Goal: Transaction & Acquisition: Book appointment/travel/reservation

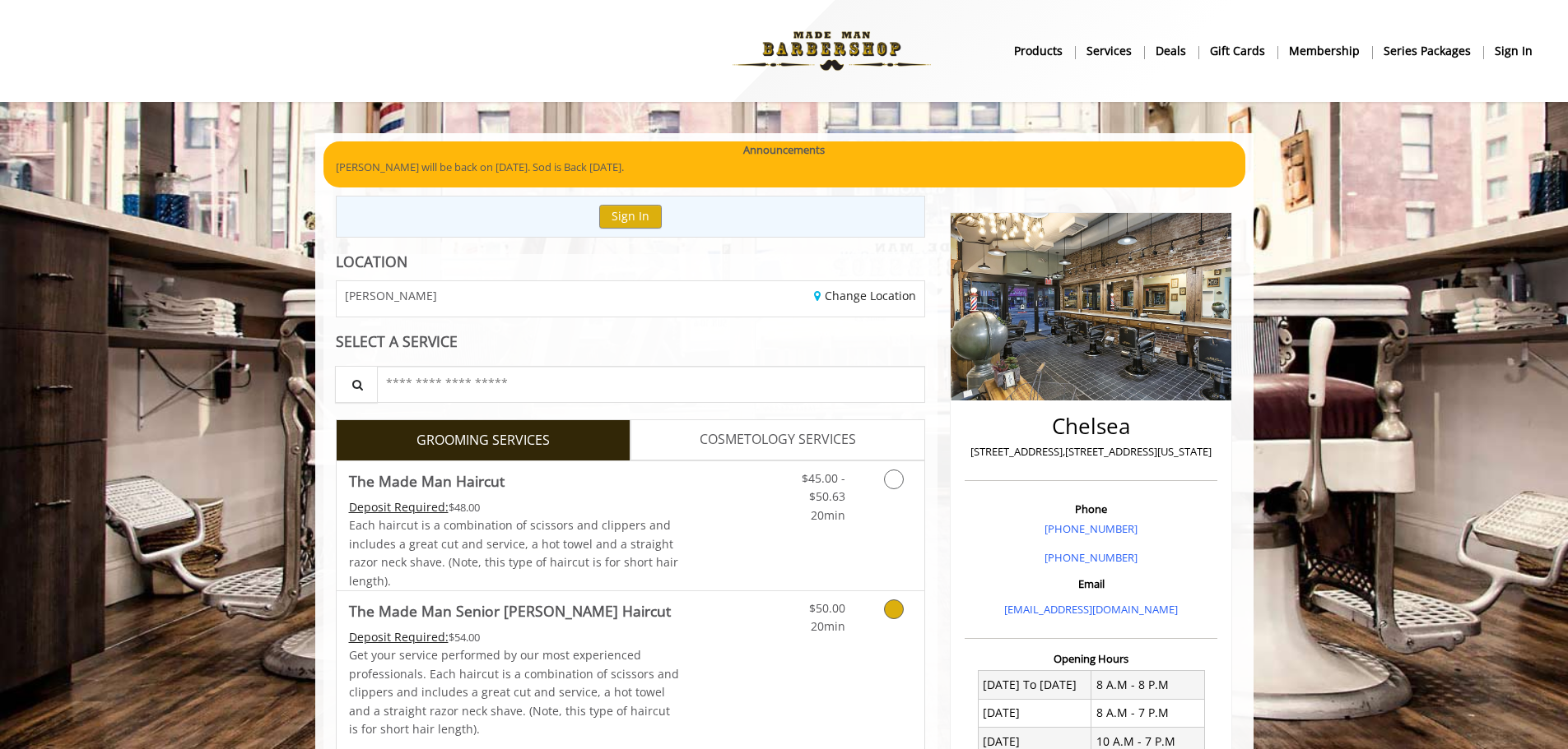
click at [895, 608] on icon "Grooming services" at bounding box center [894, 609] width 20 height 20
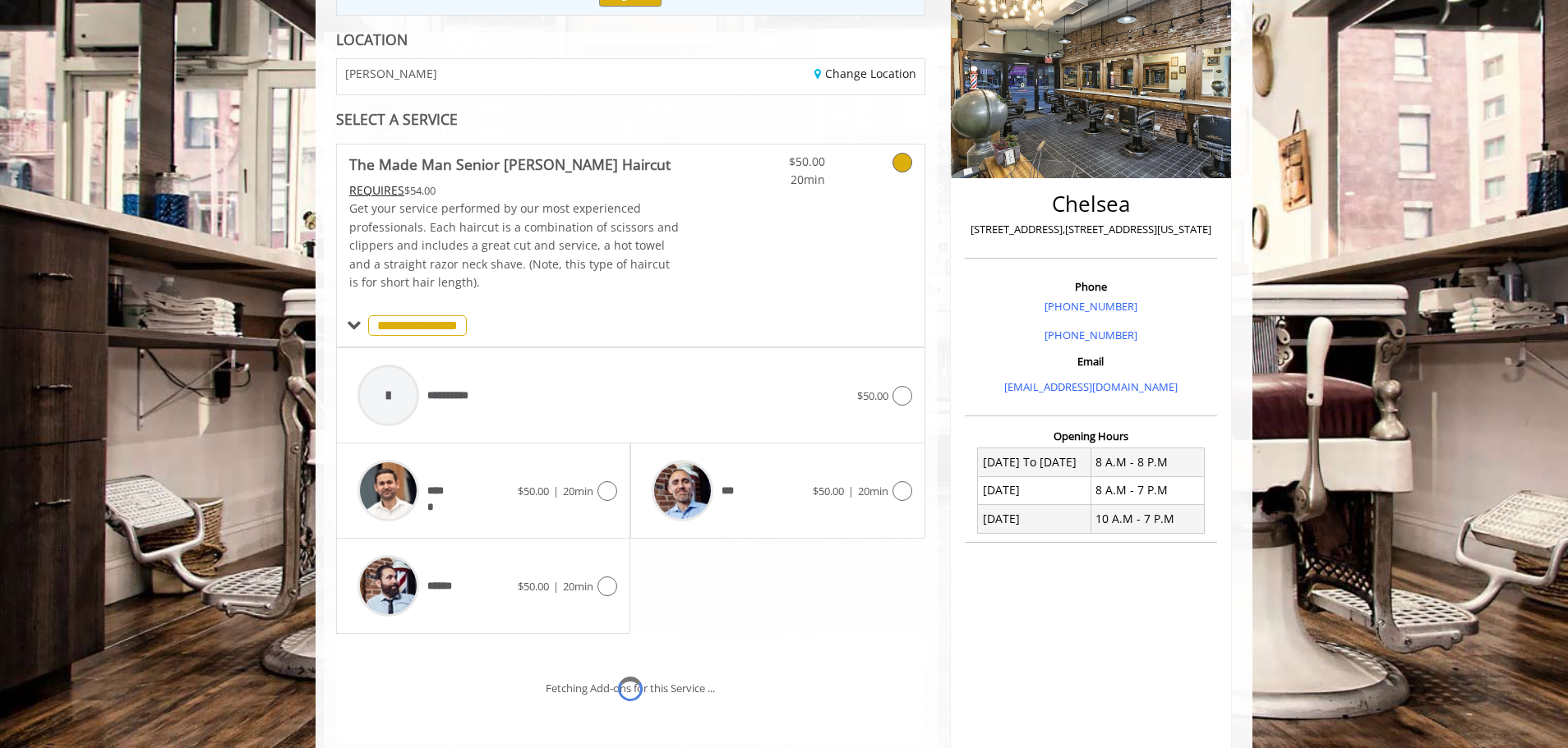
scroll to position [351, 0]
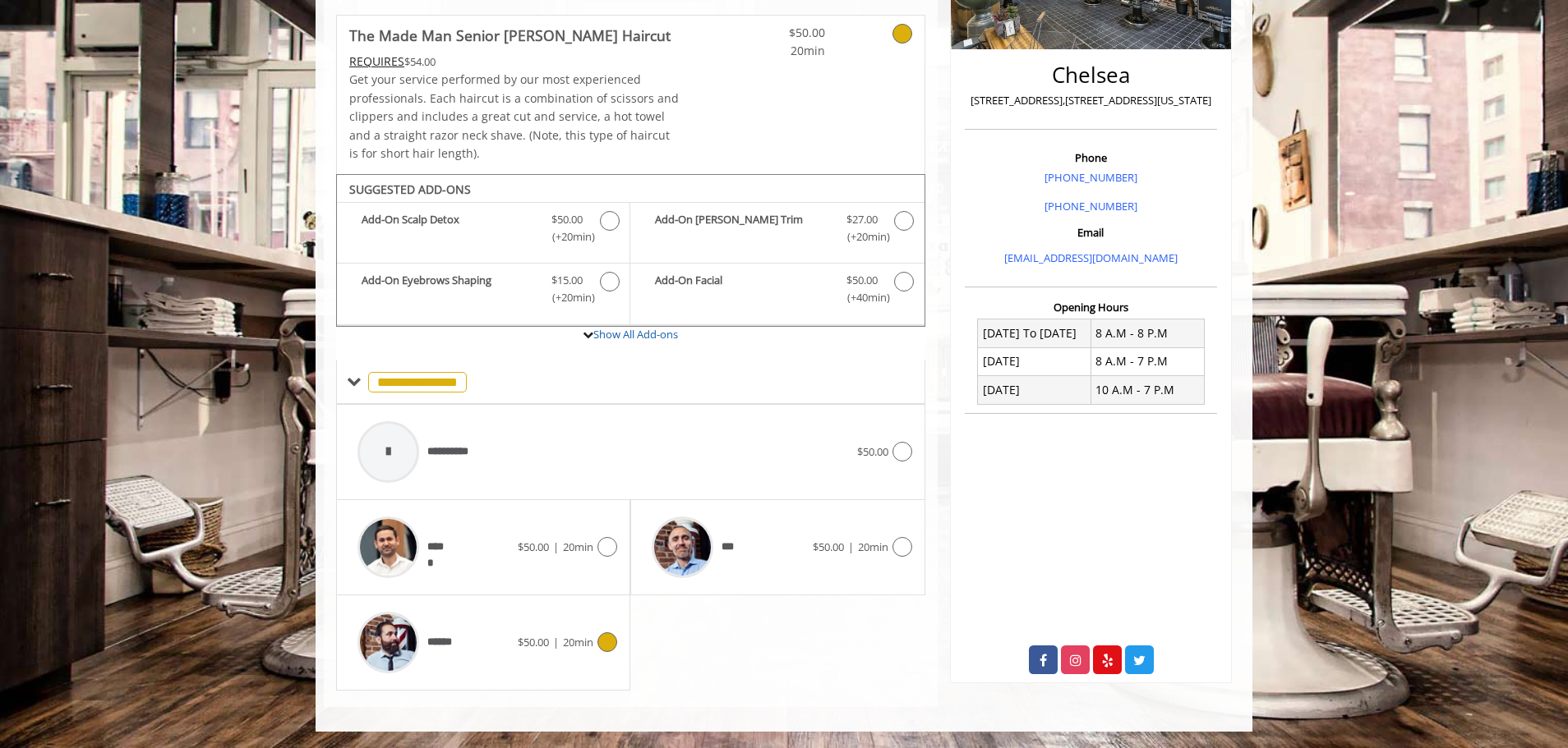
click at [616, 641] on icon at bounding box center [608, 642] width 20 height 20
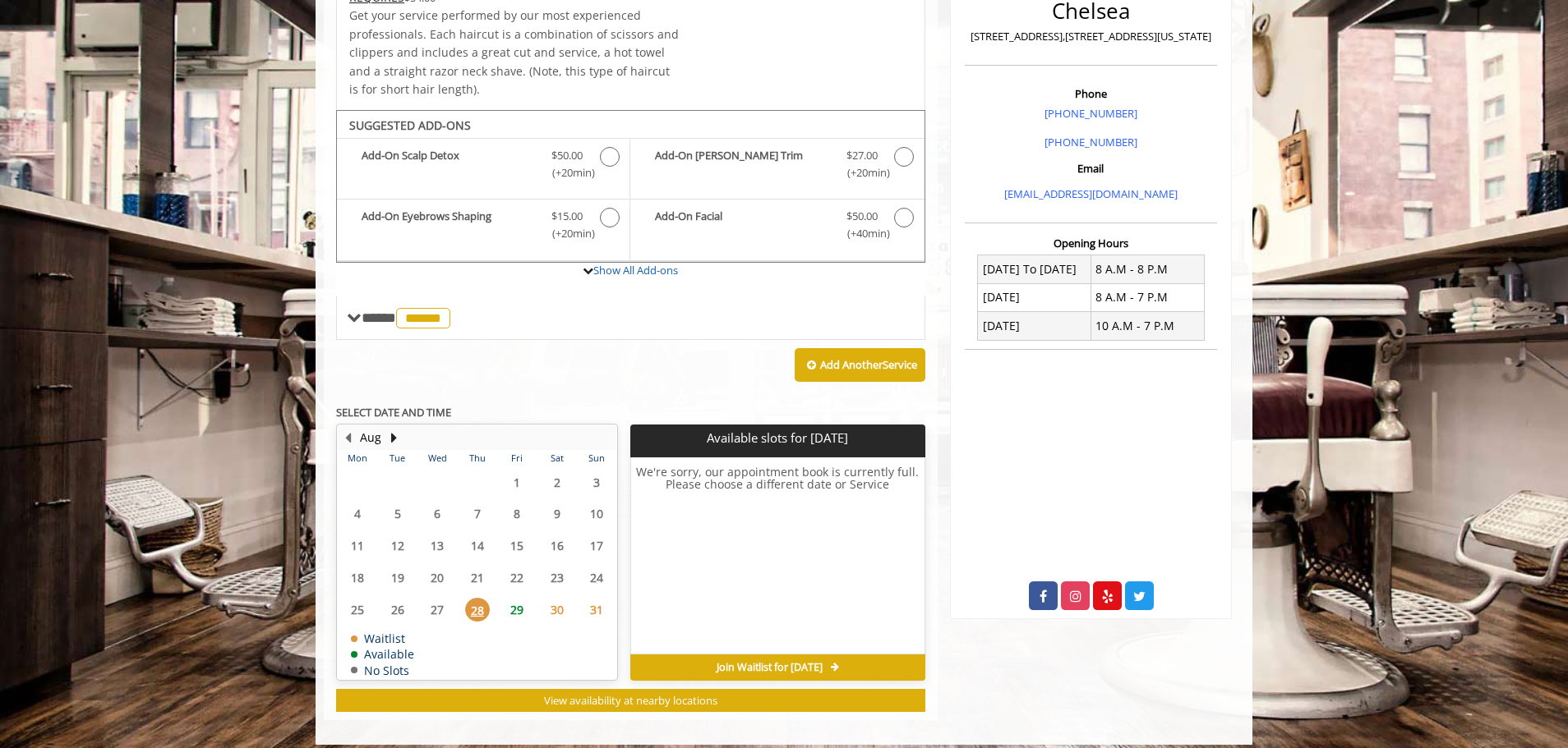
scroll to position [428, 0]
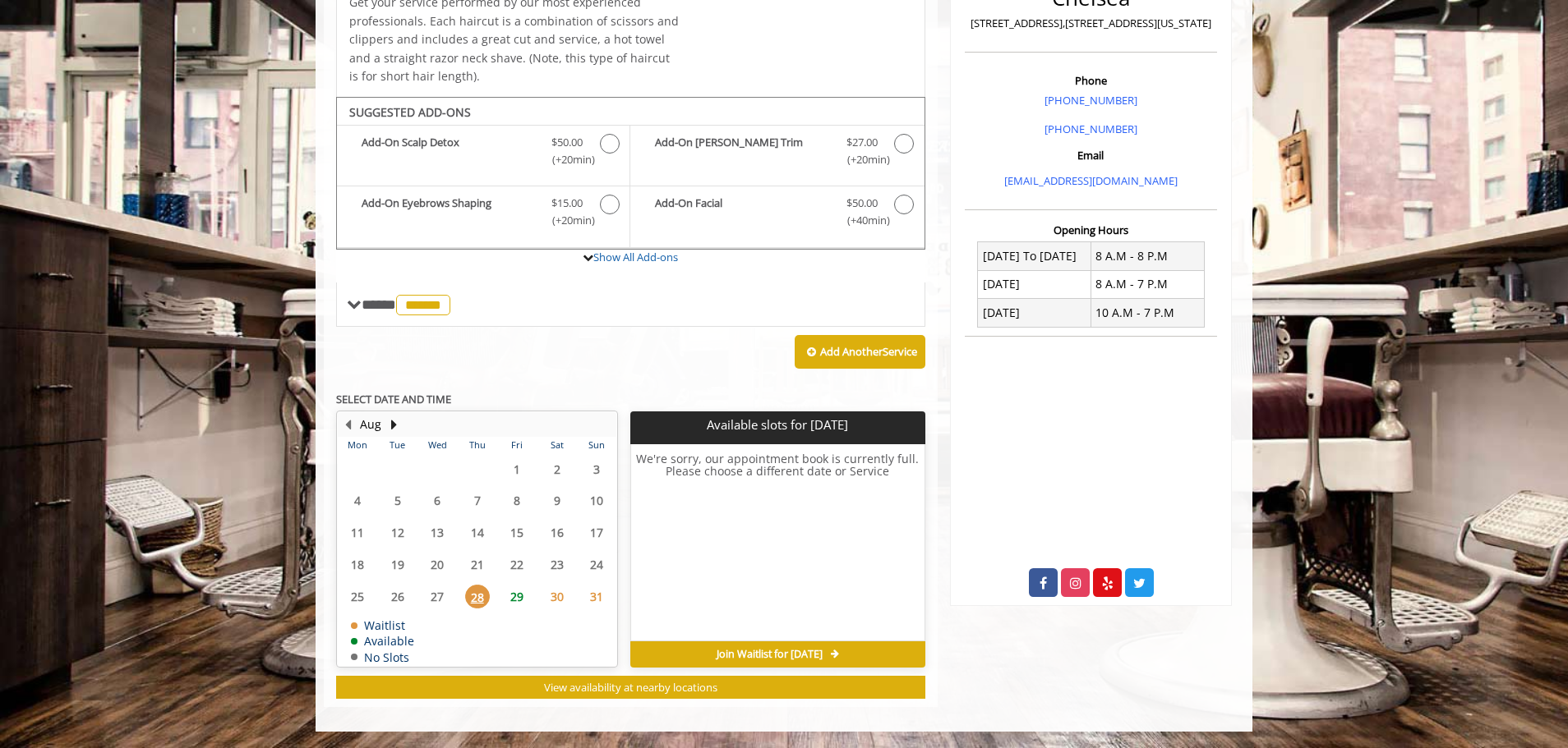
click at [520, 603] on span "29" at bounding box center [516, 596] width 25 height 24
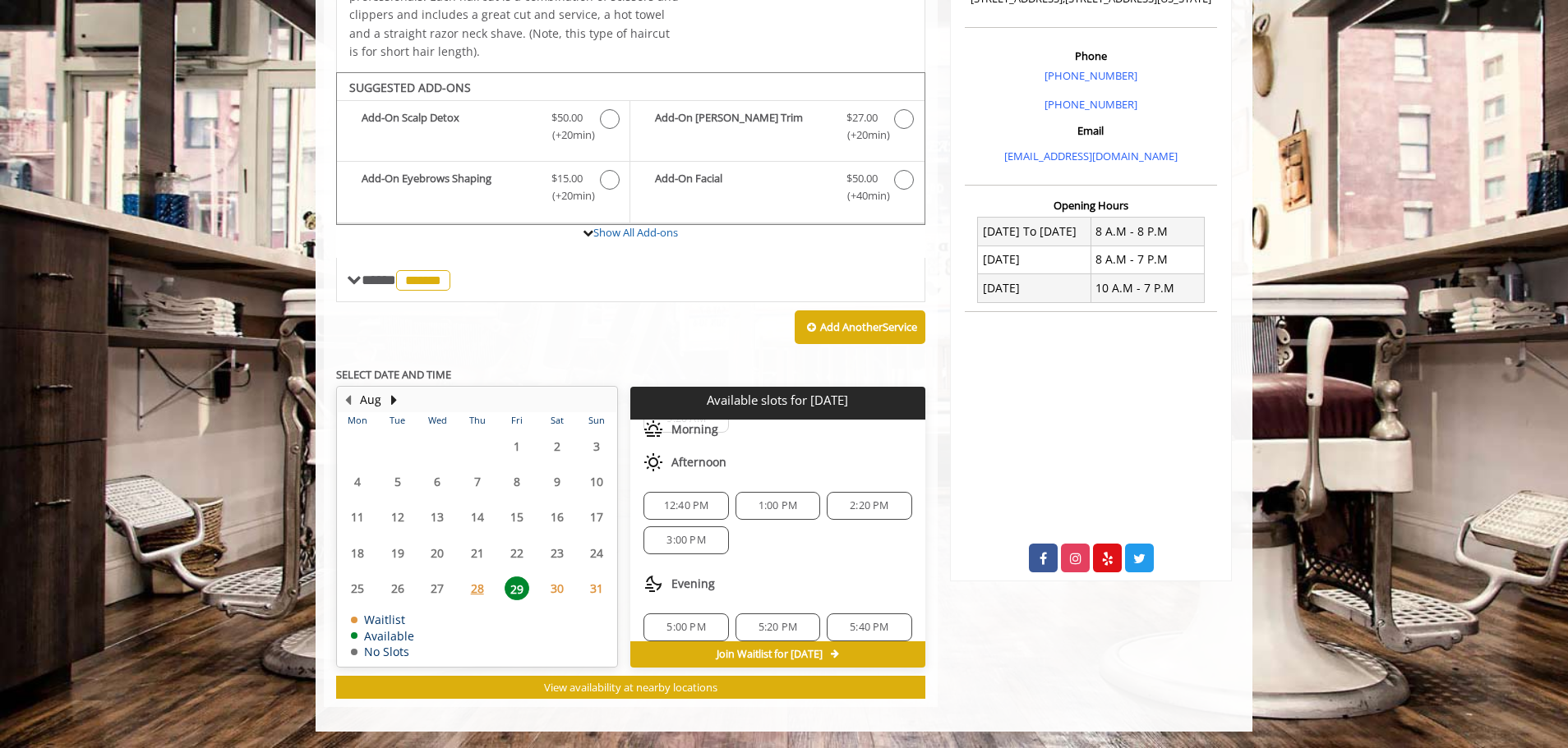
scroll to position [0, 0]
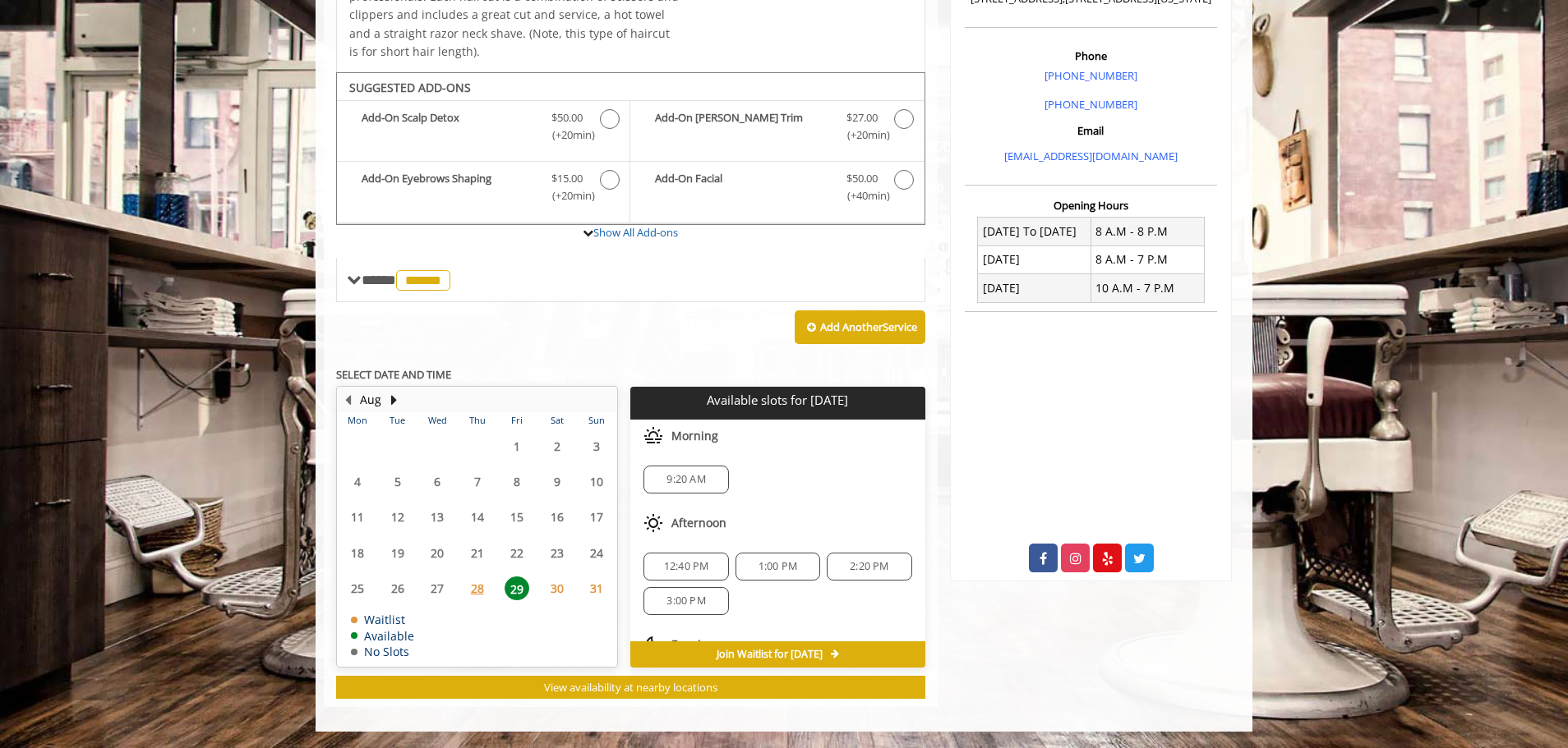
click at [674, 479] on span "9:20 AM" at bounding box center [685, 480] width 39 height 13
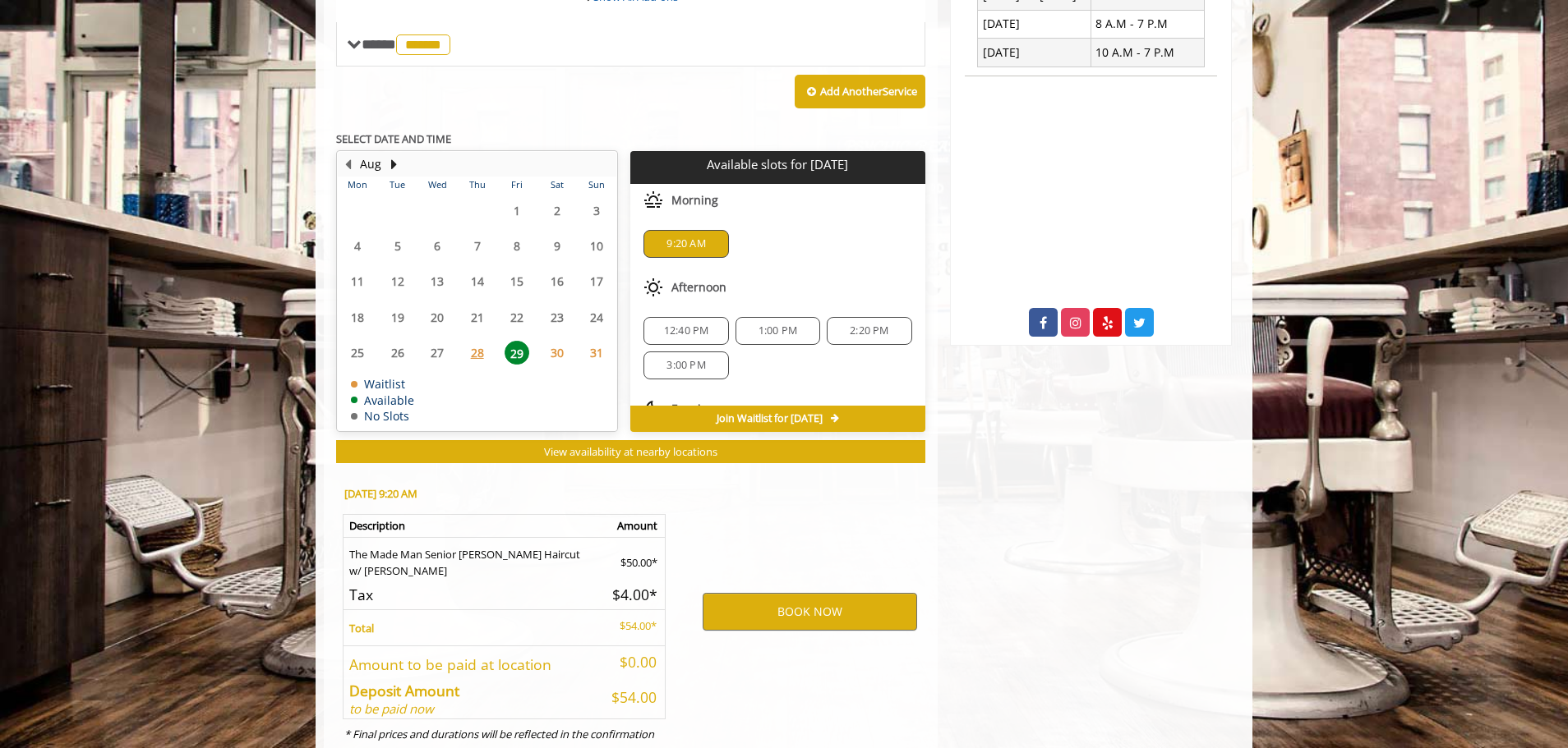
scroll to position [750, 0]
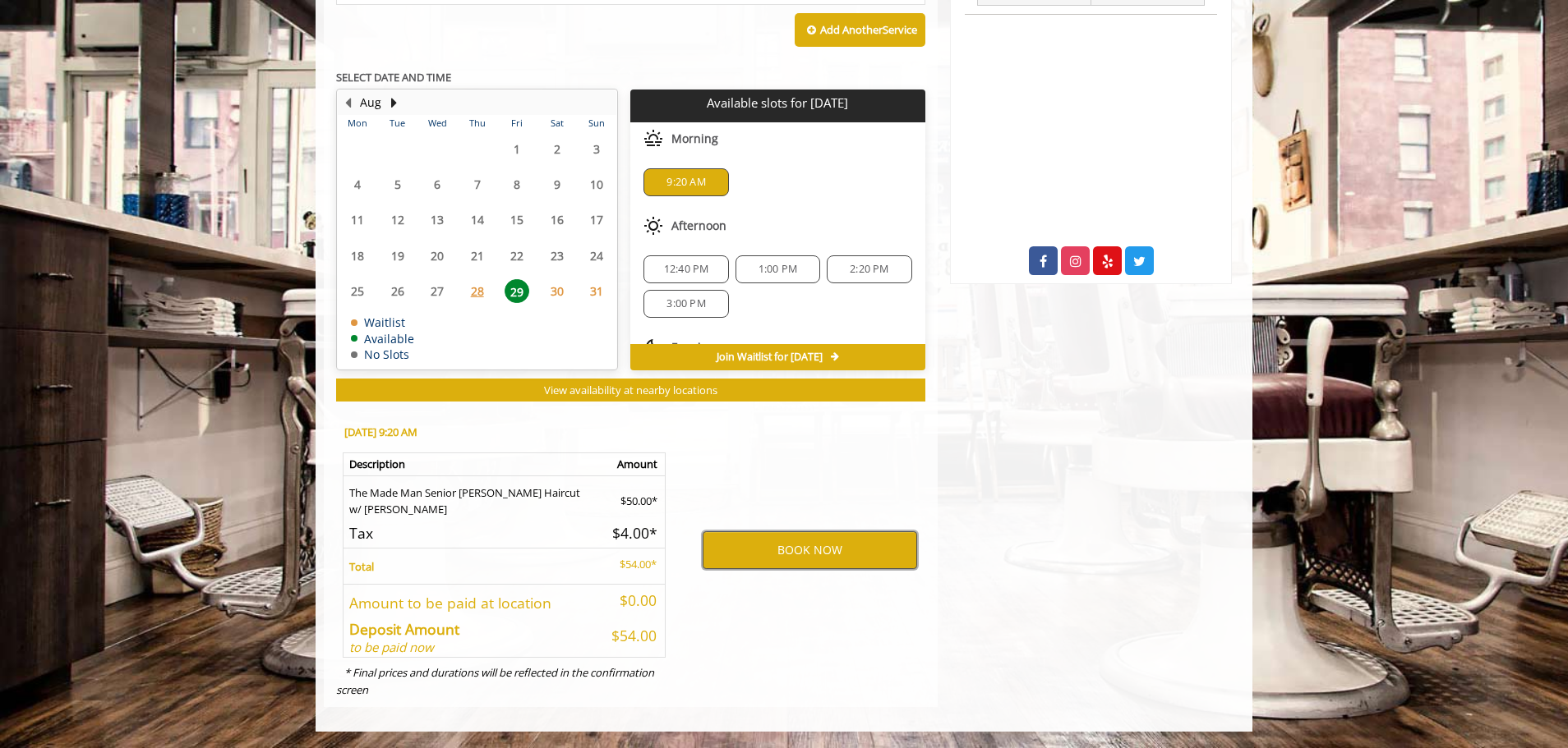
click at [729, 551] on button "BOOK NOW" at bounding box center [810, 550] width 214 height 38
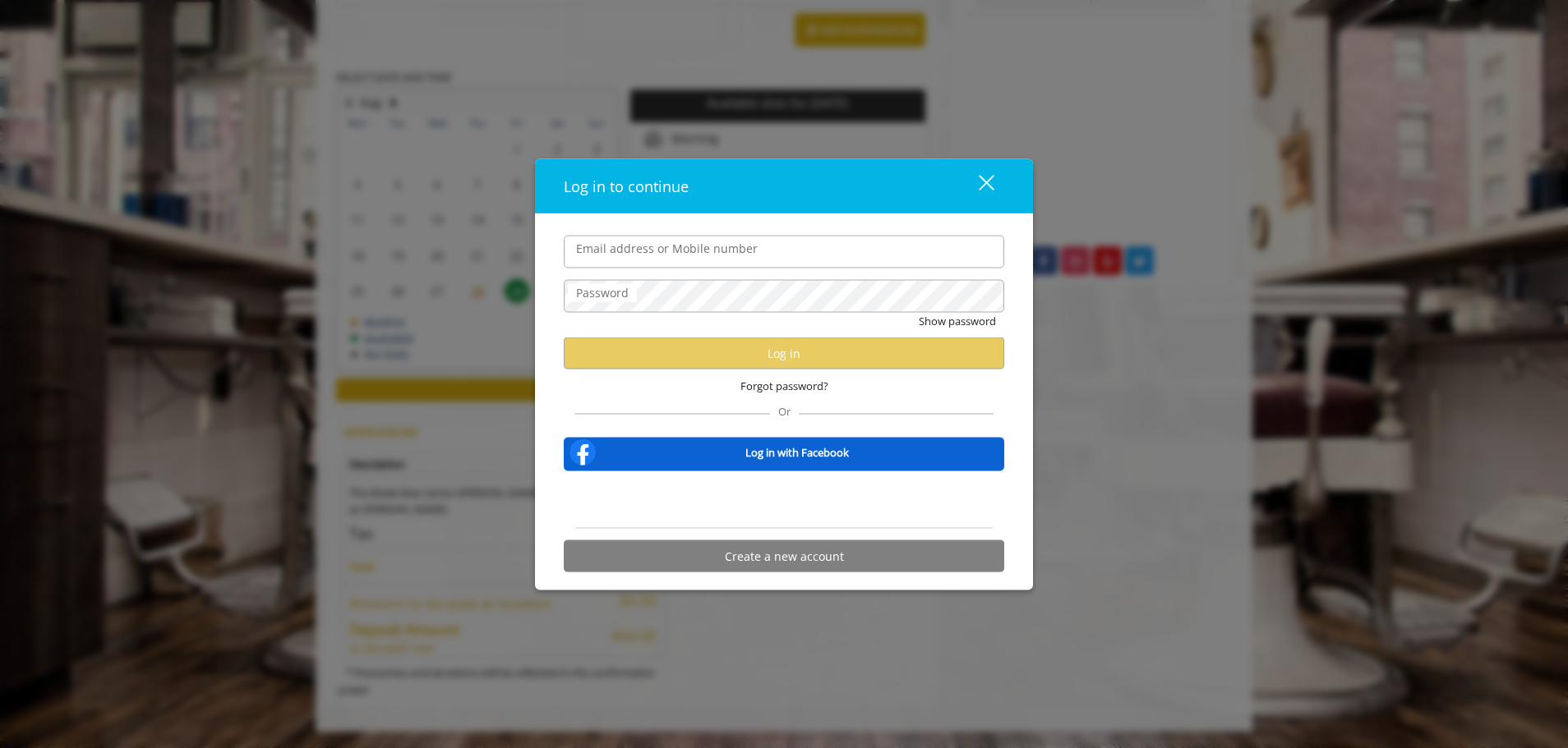
click at [662, 253] on input "Email address or Mobile number" at bounding box center [784, 251] width 440 height 33
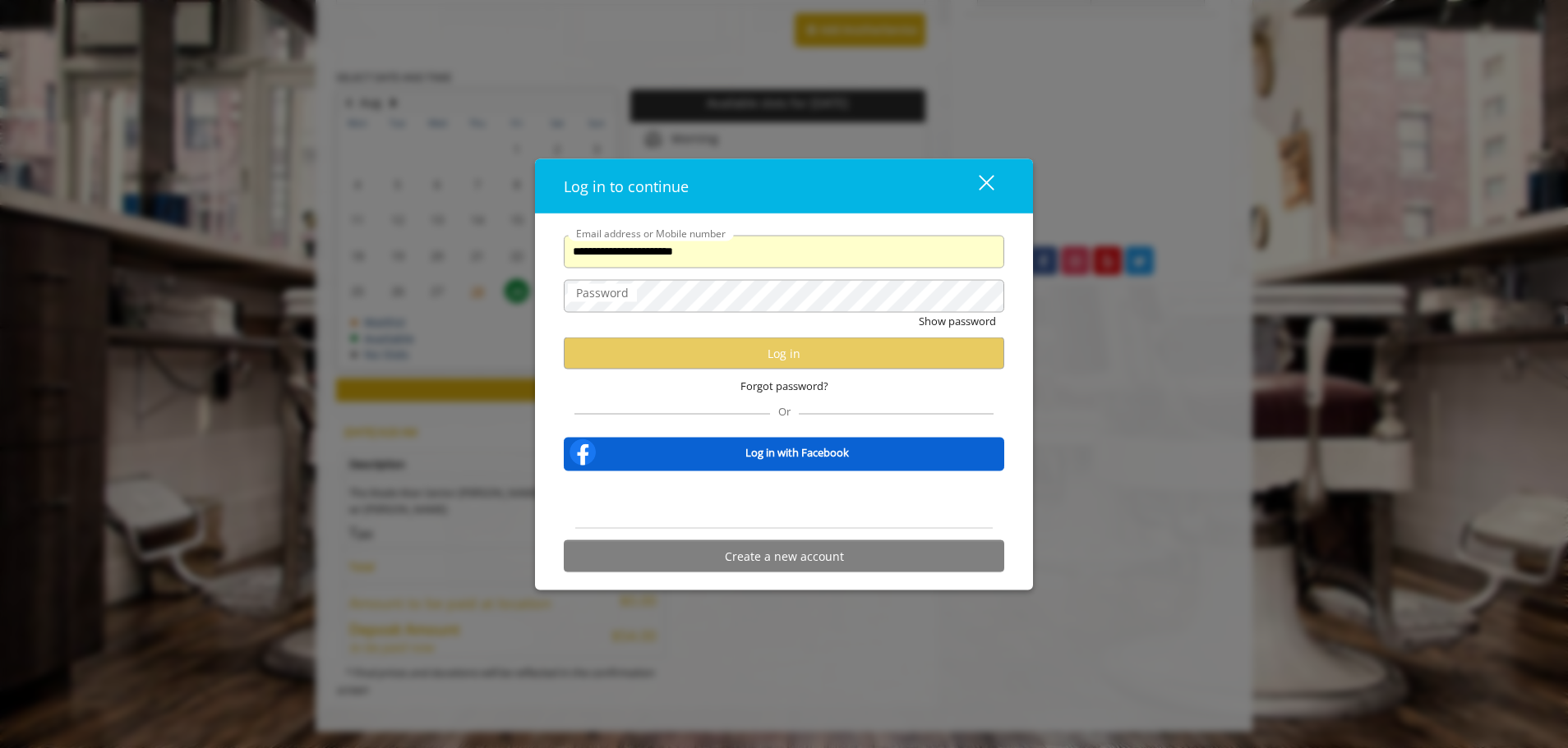
scroll to position [0, 0]
drag, startPoint x: 704, startPoint y: 255, endPoint x: 552, endPoint y: 271, distance: 152.8
click at [552, 271] on div "**********" at bounding box center [783, 407] width 465 height 346
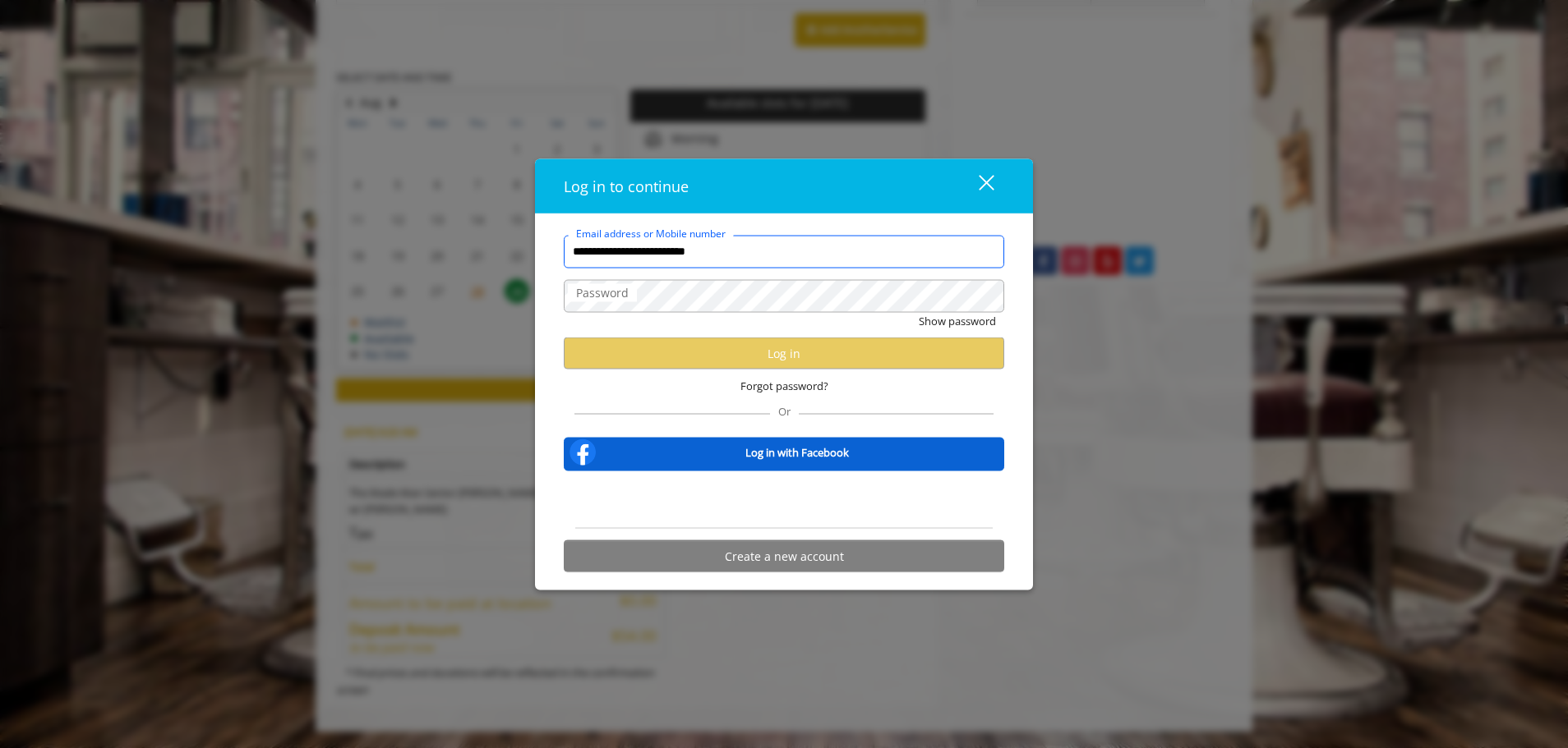
type input "**********"
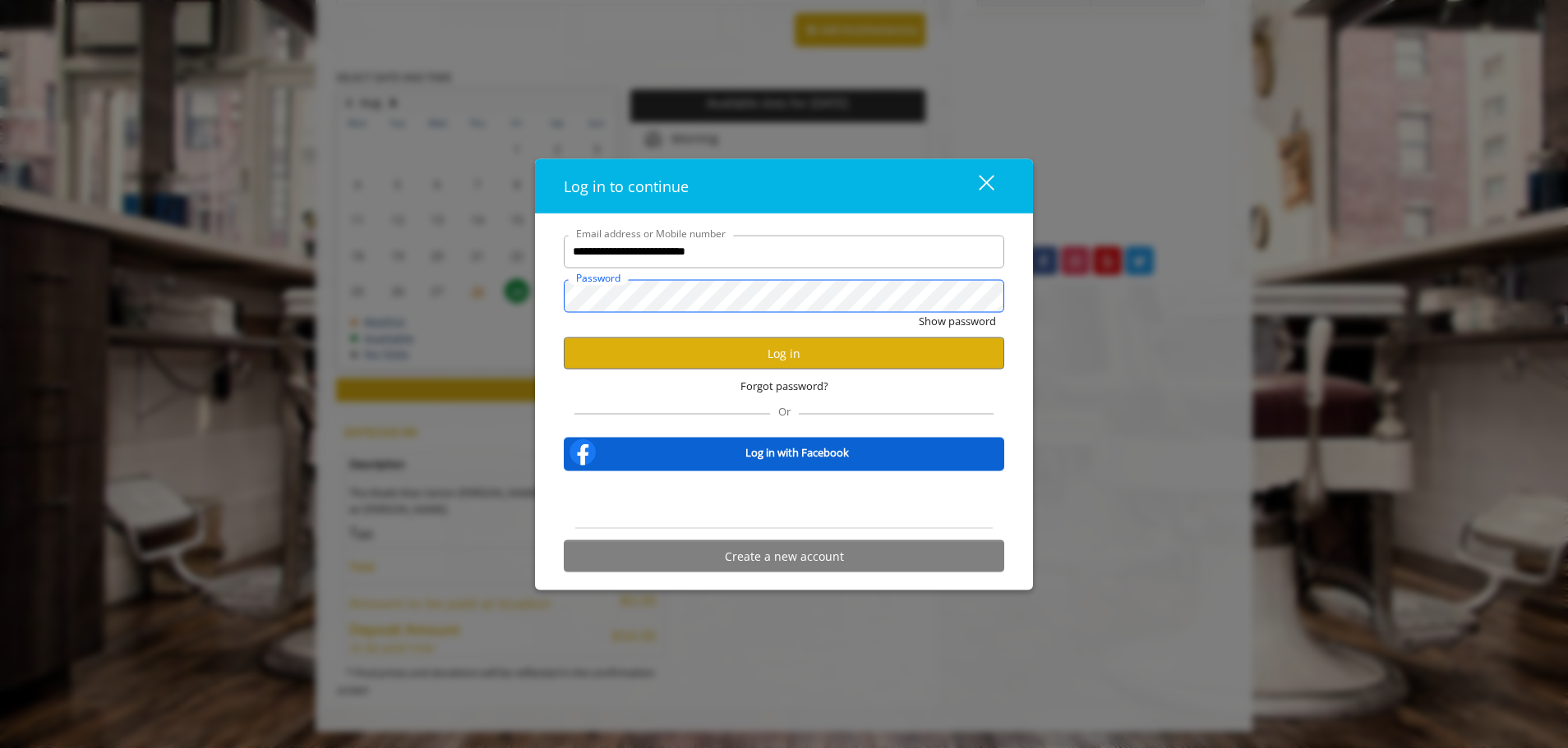
click at [919, 312] on button "Show password" at bounding box center [957, 320] width 77 height 17
click at [829, 359] on button "Log in" at bounding box center [784, 354] width 440 height 32
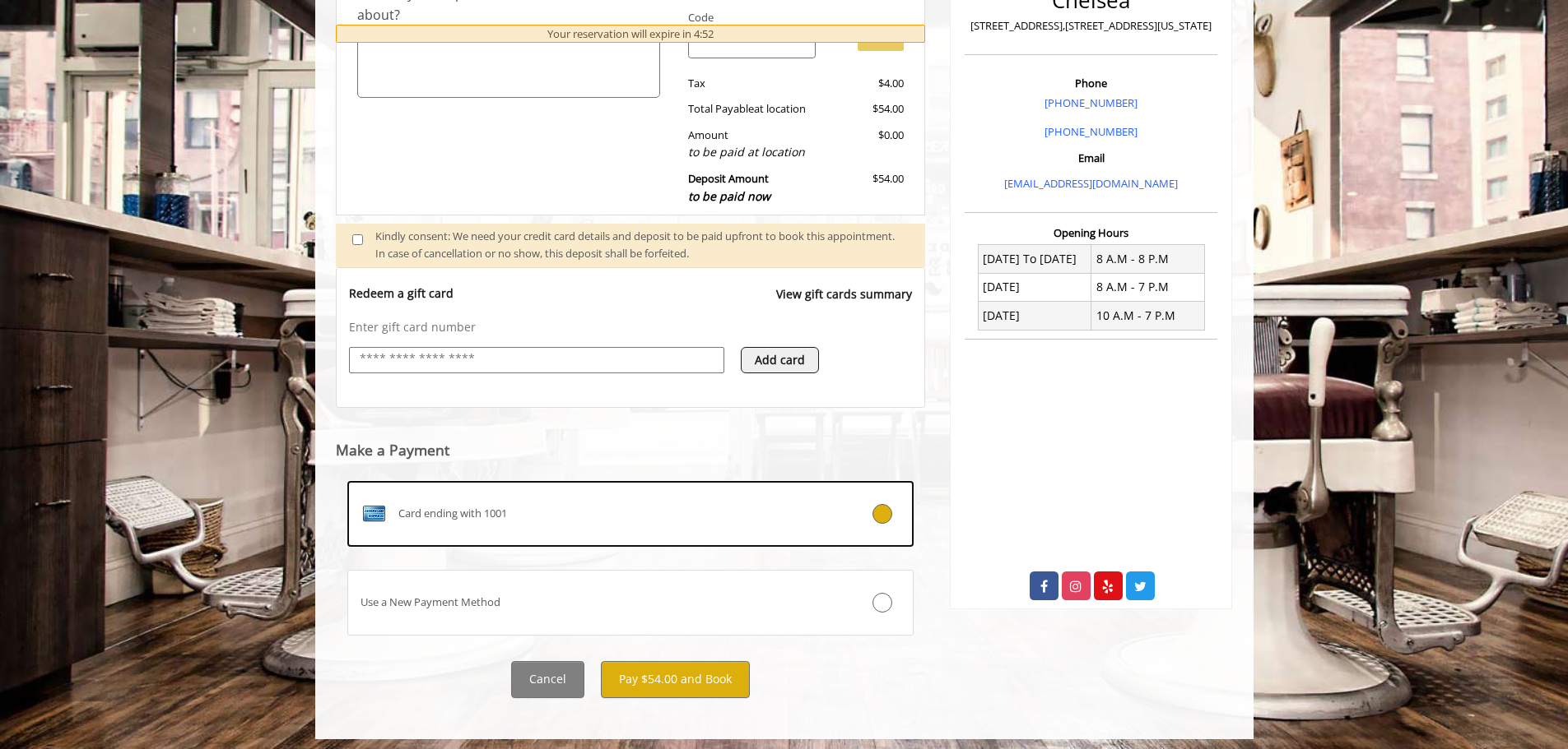
scroll to position [433, 0]
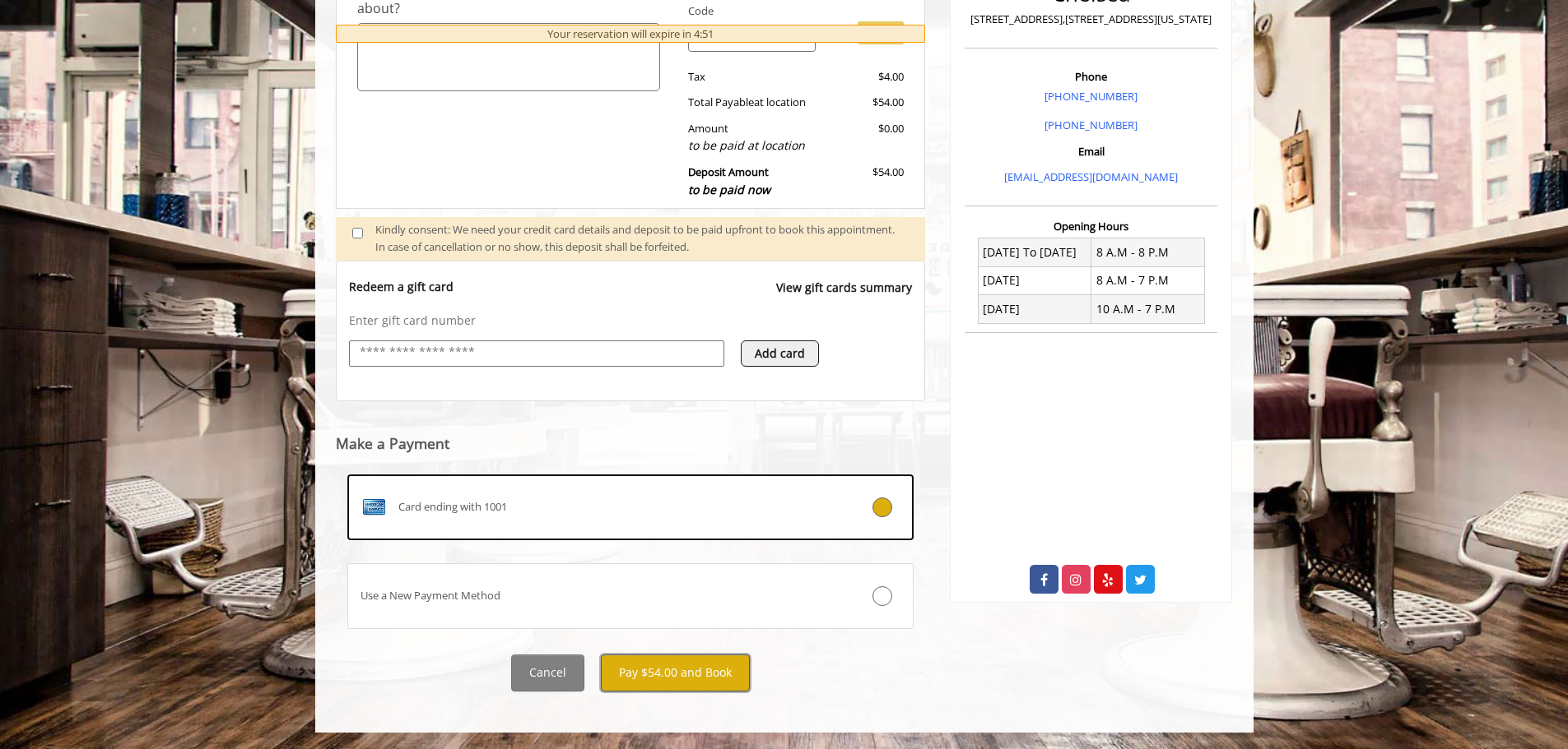
click at [671, 674] on button "Pay $54.00 and Book" at bounding box center [675, 673] width 149 height 37
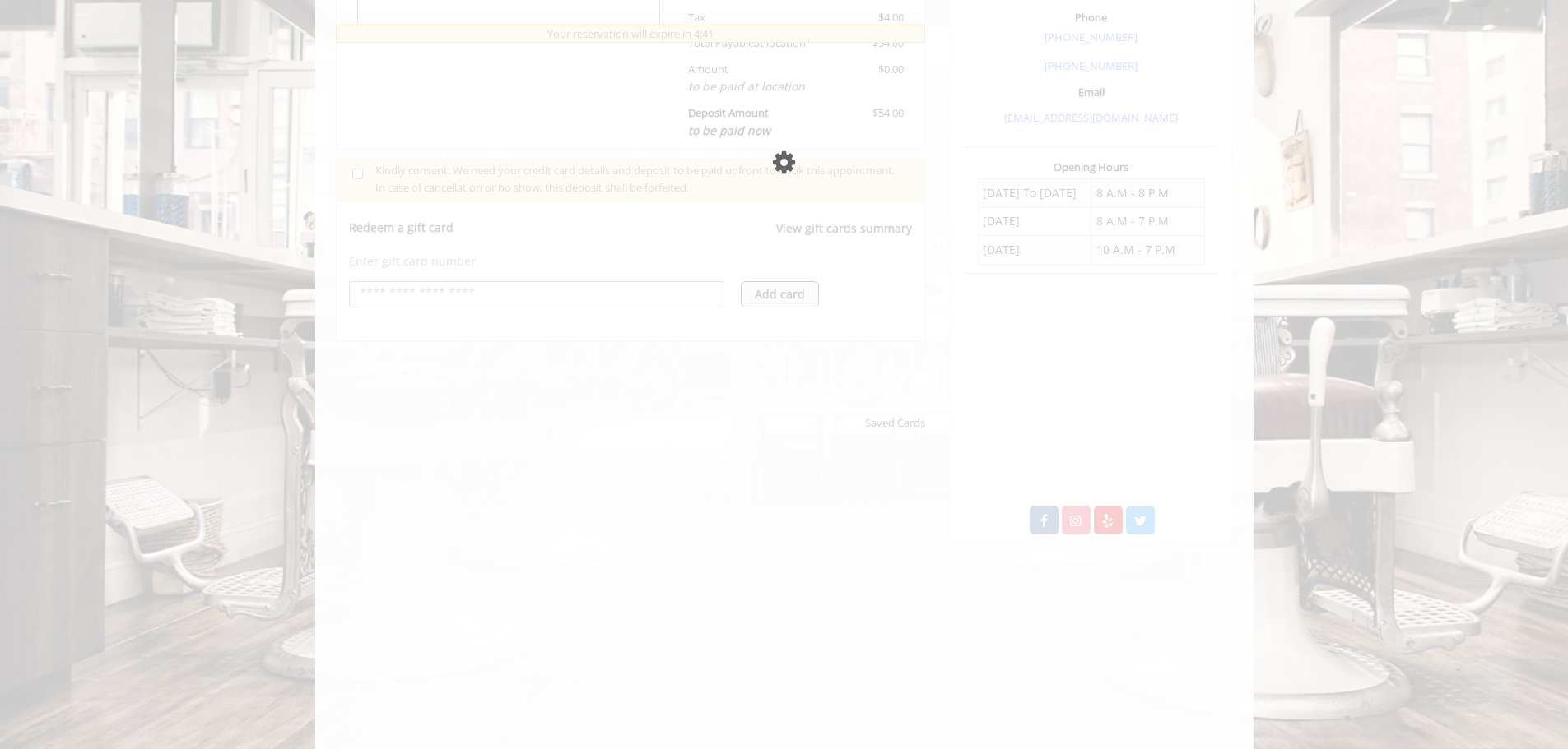
scroll to position [493, 0]
